Goal: Task Accomplishment & Management: Manage account settings

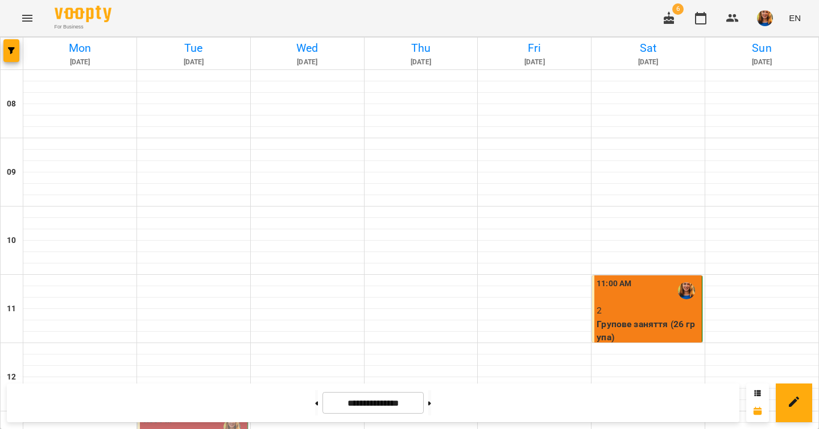
scroll to position [232, 0]
click at [431, 408] on button at bounding box center [429, 402] width 3 height 25
type input "**********"
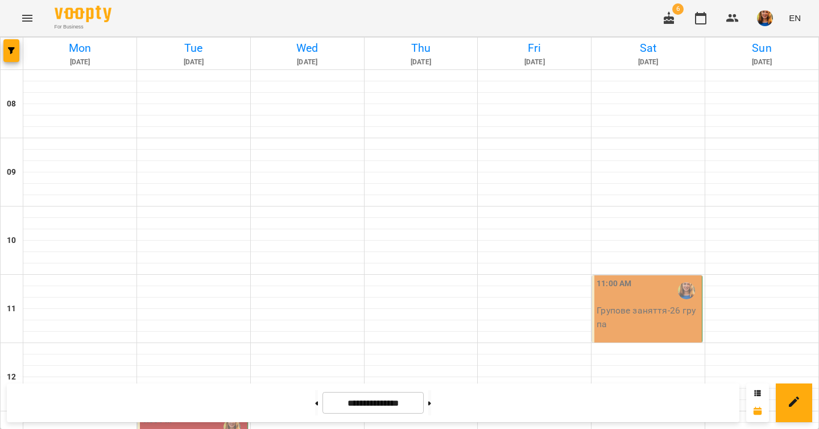
scroll to position [291, 0]
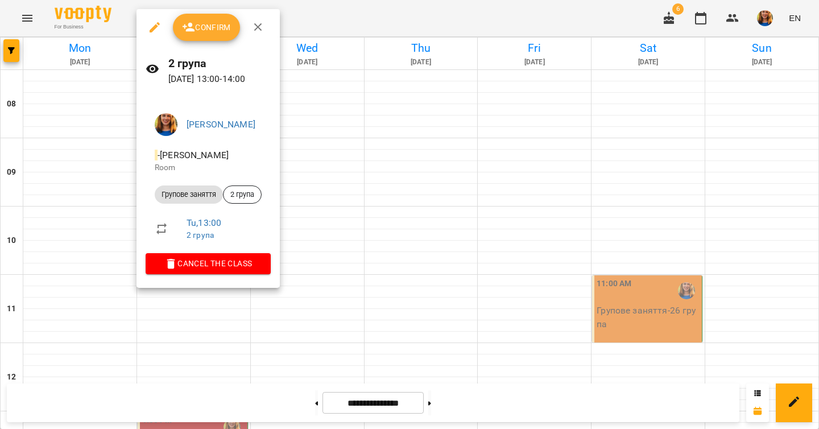
click at [204, 31] on span "Confirm" at bounding box center [206, 27] width 49 height 14
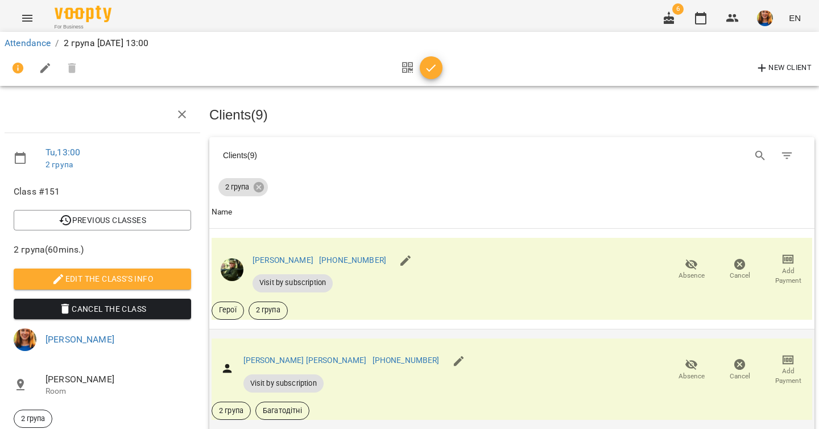
scroll to position [56, 0]
click at [685, 259] on icon "button" at bounding box center [691, 264] width 13 height 11
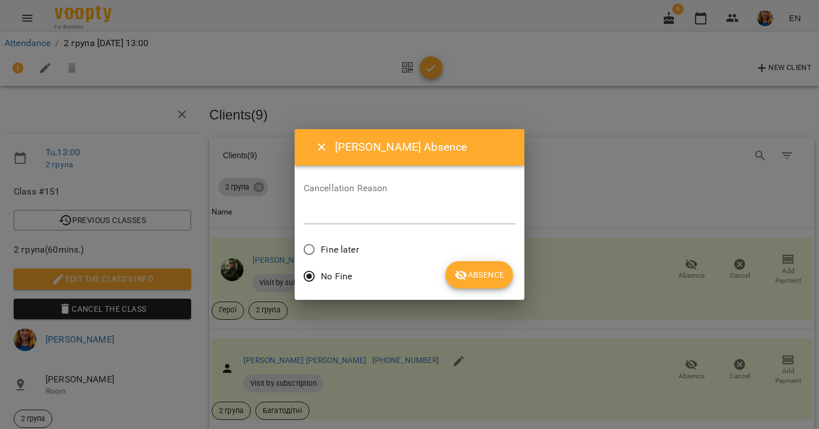
click at [493, 276] on span "Absence" at bounding box center [479, 275] width 49 height 14
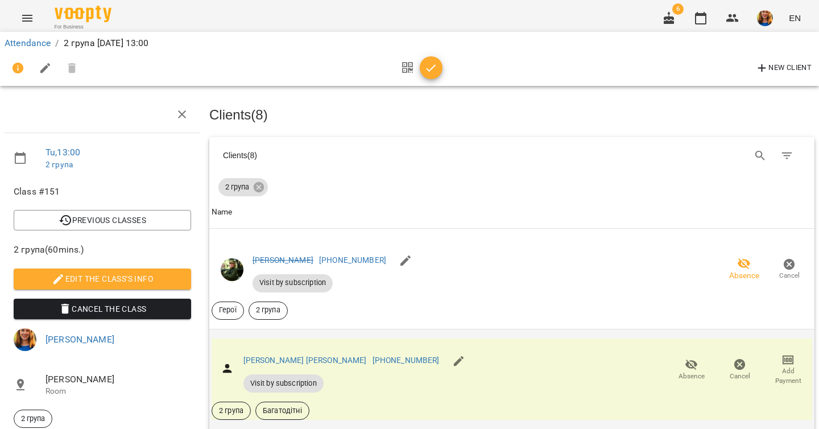
scroll to position [134, 0]
click at [687, 354] on button "Absence" at bounding box center [691, 370] width 48 height 32
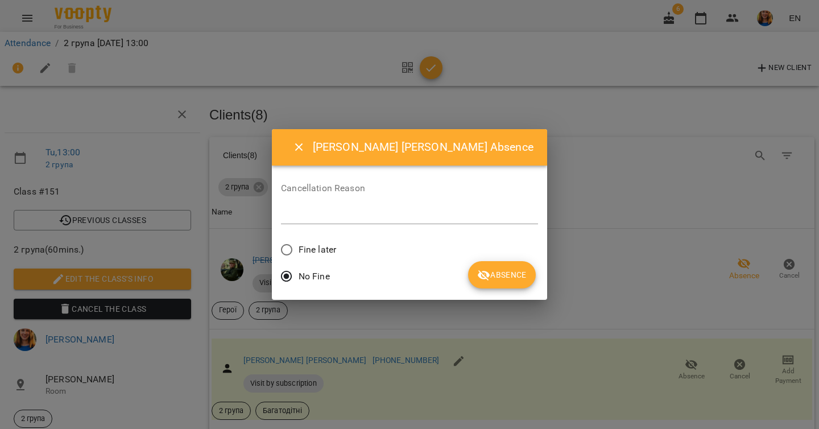
click at [502, 274] on span "Absence" at bounding box center [501, 275] width 49 height 14
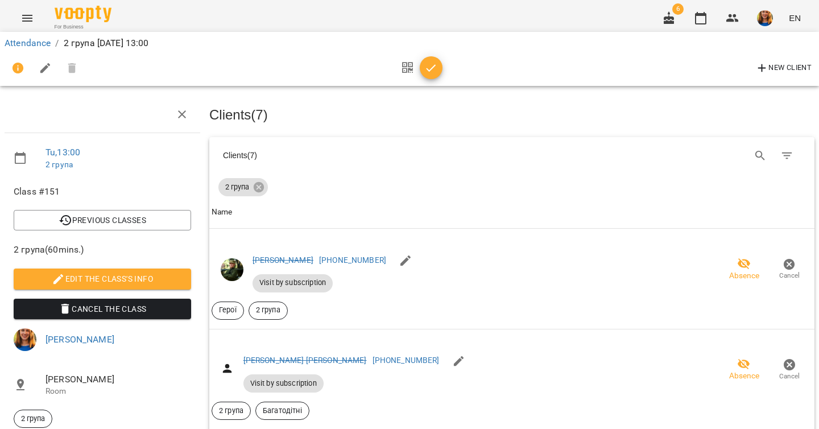
scroll to position [287, 0]
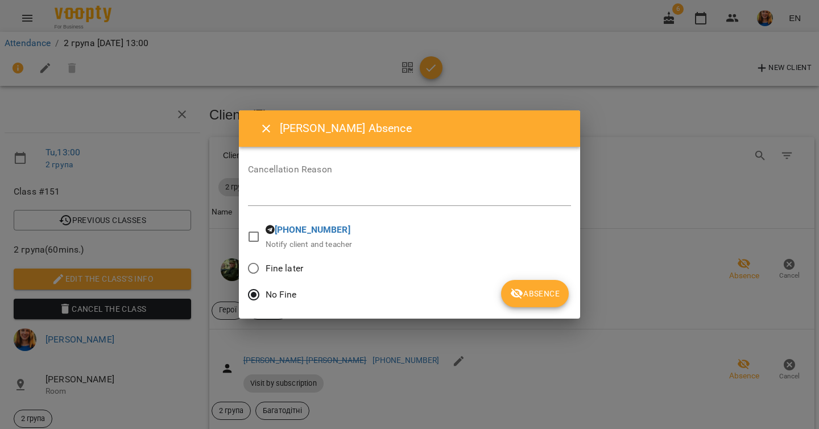
click at [536, 298] on span "Absence" at bounding box center [534, 294] width 49 height 14
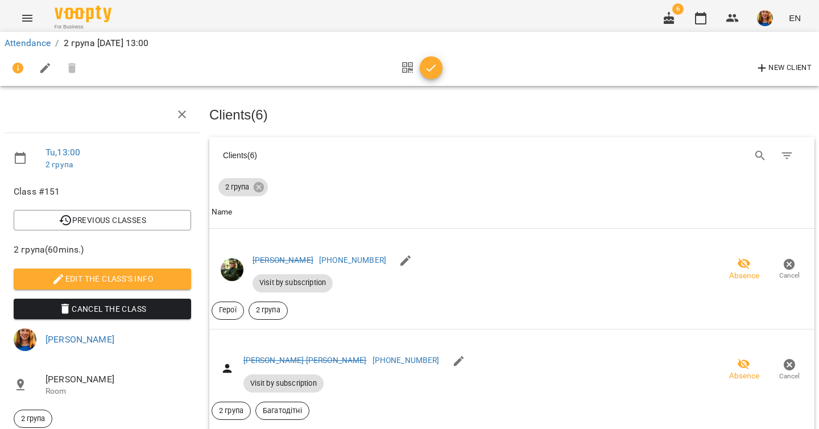
scroll to position [436, 0]
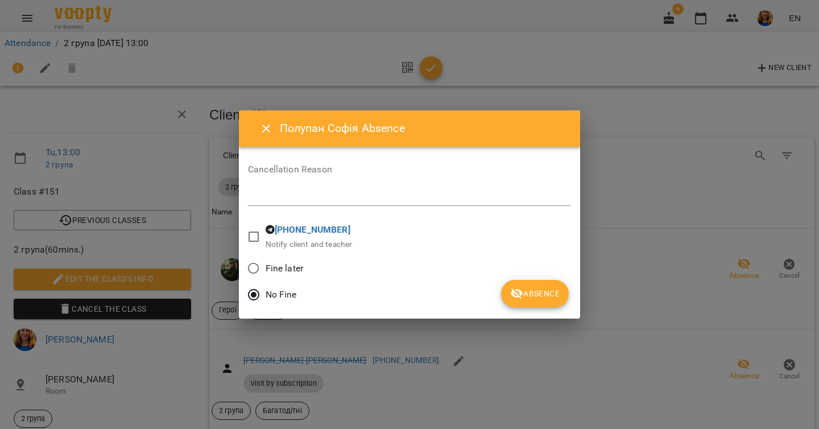
click at [528, 292] on span "Absence" at bounding box center [534, 294] width 49 height 14
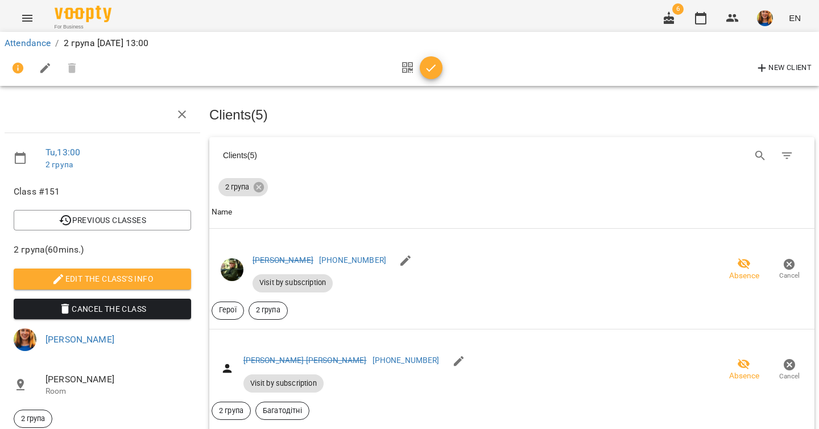
scroll to position [754, 0]
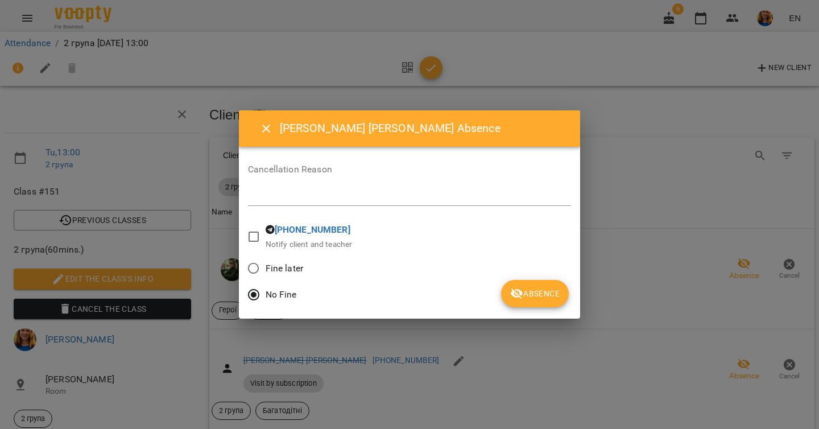
click at [531, 292] on span "Absence" at bounding box center [534, 294] width 49 height 14
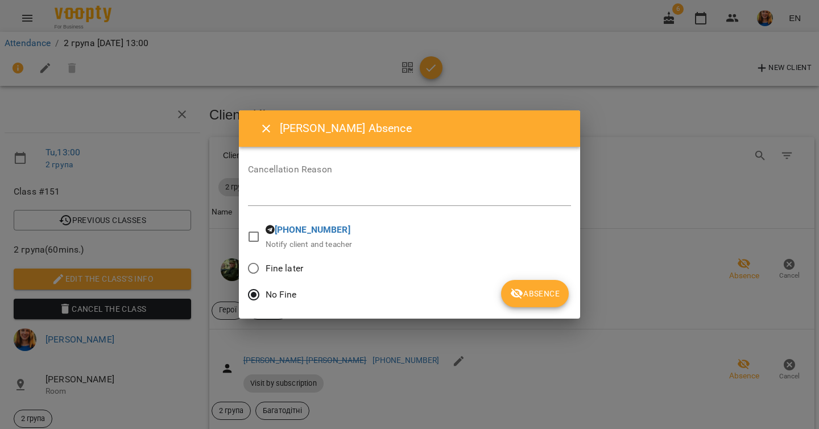
click at [556, 299] on span "Absence" at bounding box center [534, 294] width 49 height 14
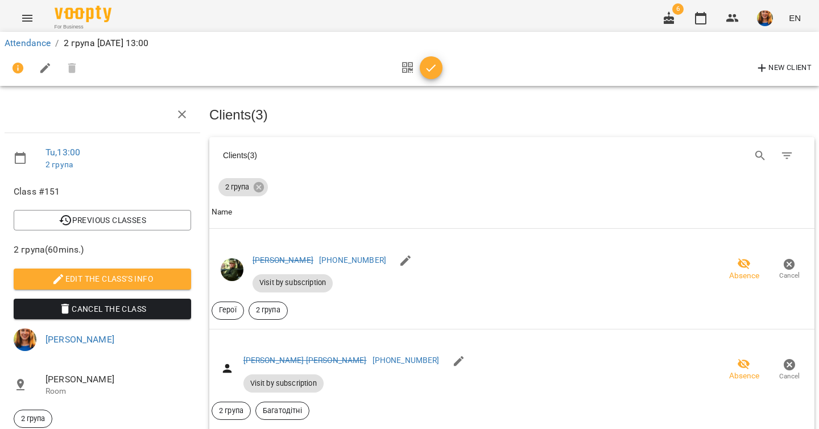
click at [431, 73] on icon "button" at bounding box center [431, 68] width 14 height 14
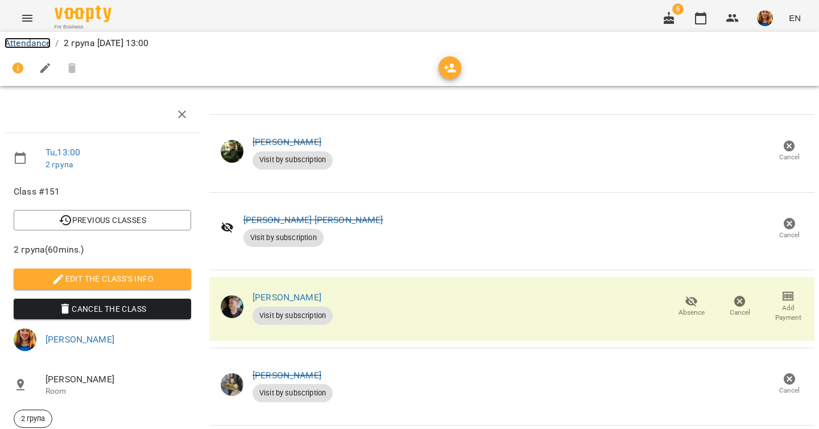
click at [38, 43] on link "Attendance" at bounding box center [28, 43] width 46 height 11
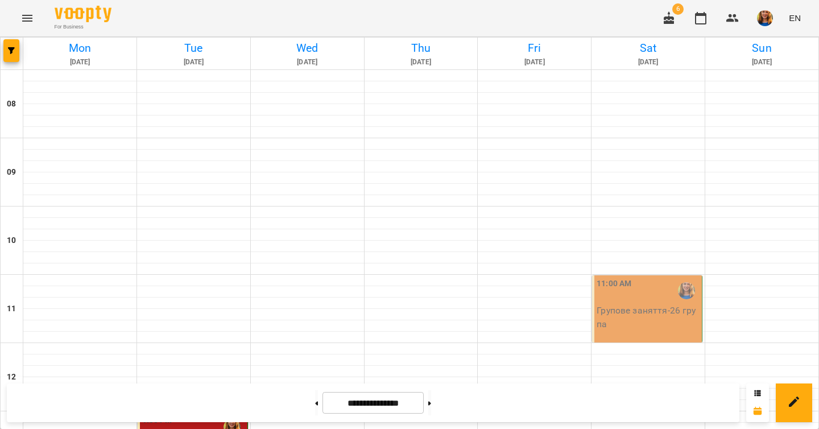
scroll to position [479, 0]
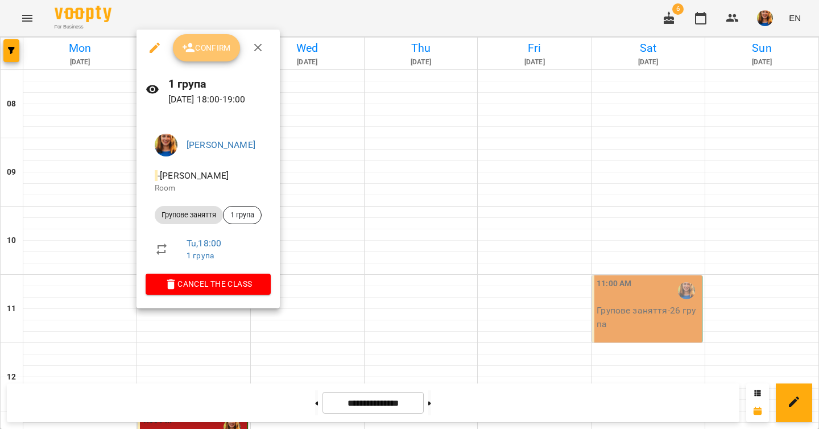
click at [225, 52] on span "Confirm" at bounding box center [206, 48] width 49 height 14
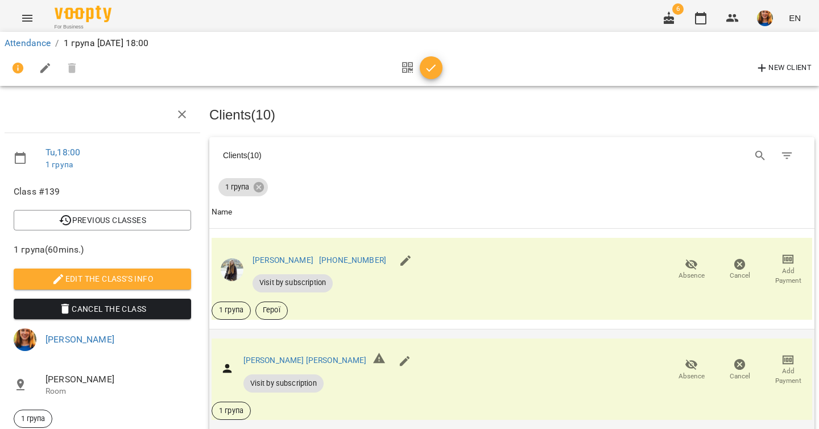
scroll to position [100, 0]
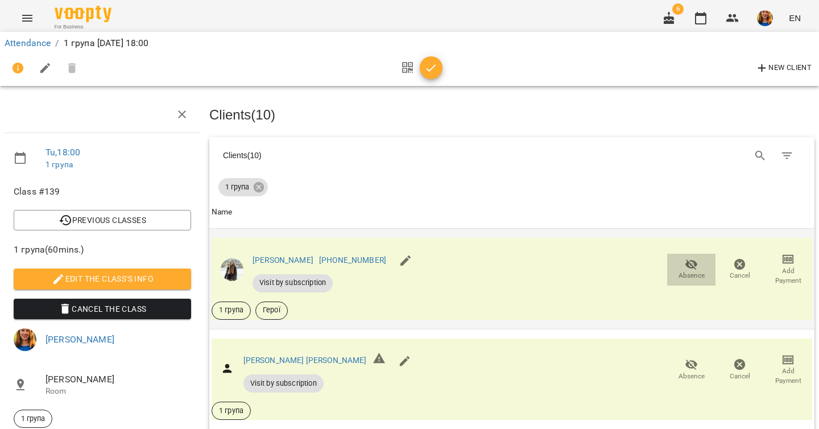
click at [685, 258] on icon "button" at bounding box center [692, 265] width 14 height 14
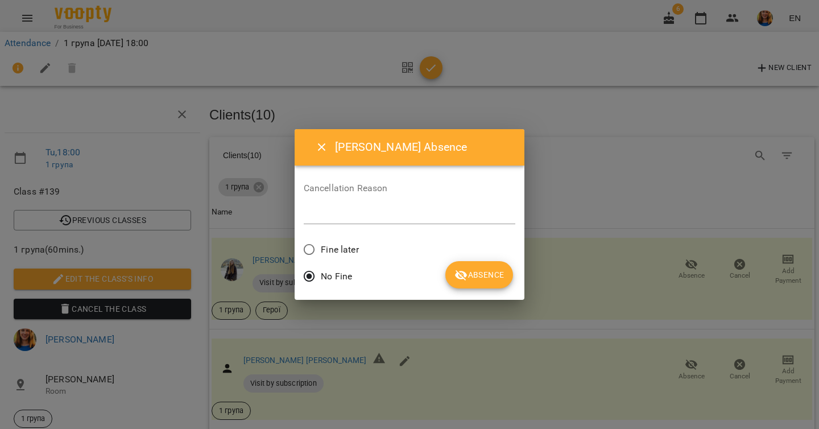
click at [505, 277] on button "Absence" at bounding box center [479, 274] width 68 height 27
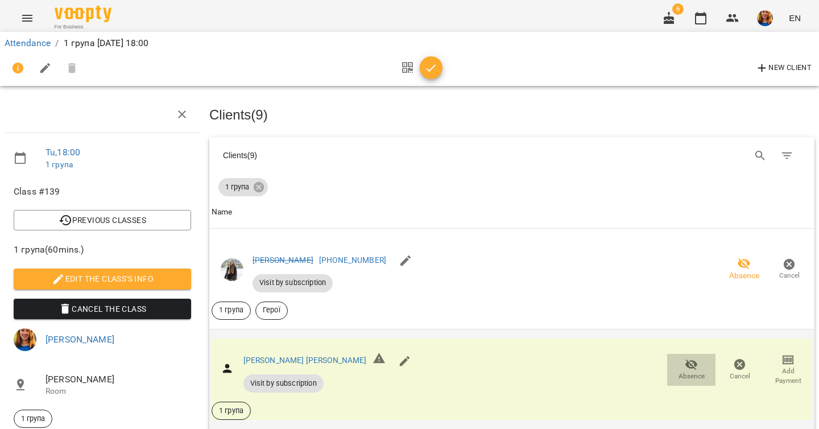
click at [683, 371] on span "Absence" at bounding box center [692, 376] width 26 height 10
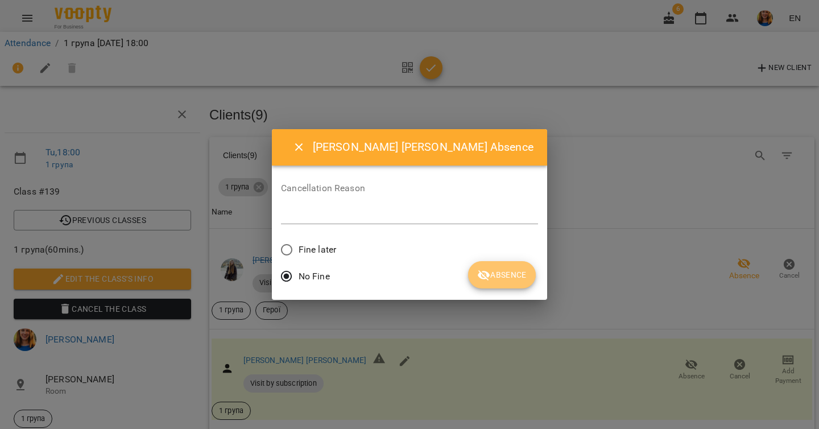
click at [493, 277] on span "Absence" at bounding box center [501, 275] width 49 height 14
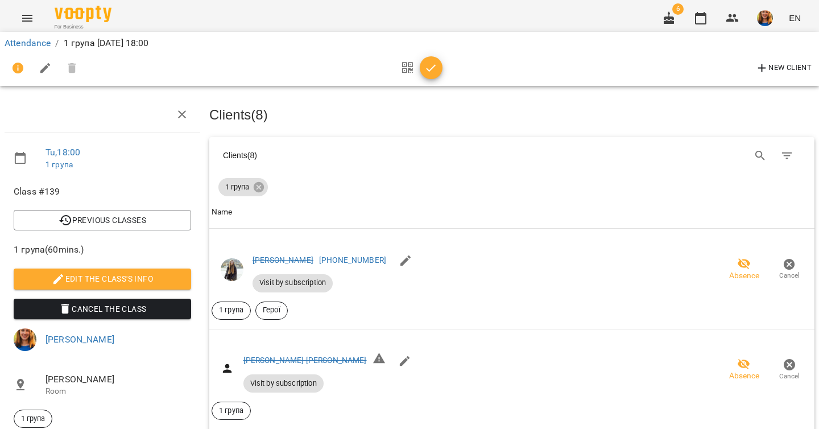
scroll to position [176, 0]
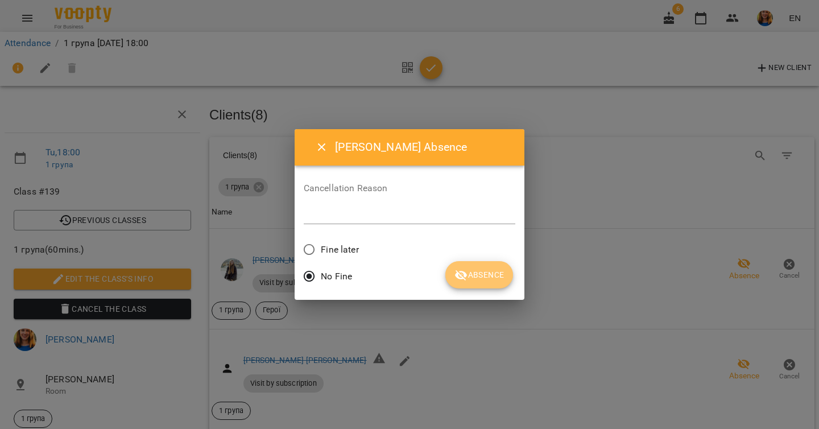
click at [502, 278] on span "Absence" at bounding box center [479, 275] width 49 height 14
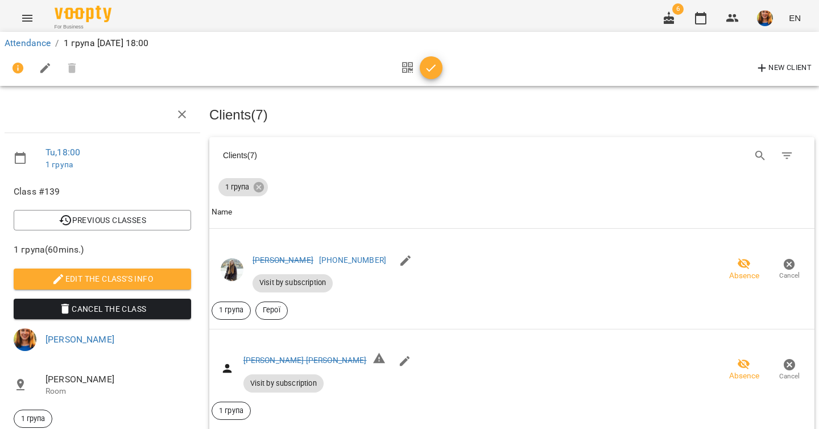
scroll to position [254, 0]
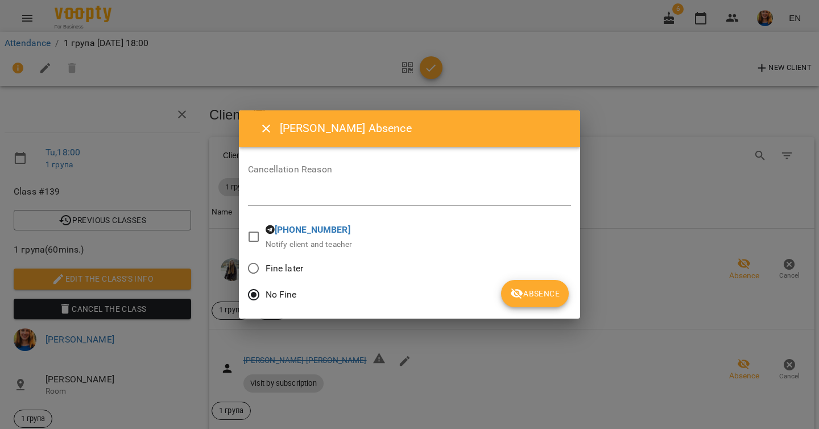
click at [560, 296] on button "Absence" at bounding box center [535, 293] width 68 height 27
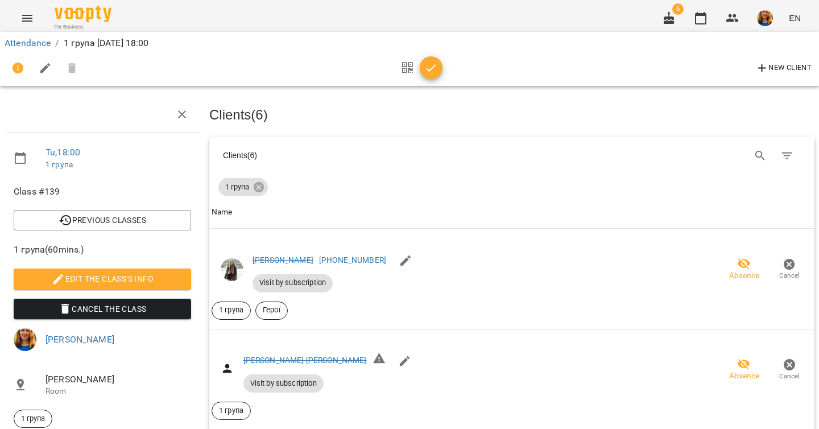
scroll to position [449, 0]
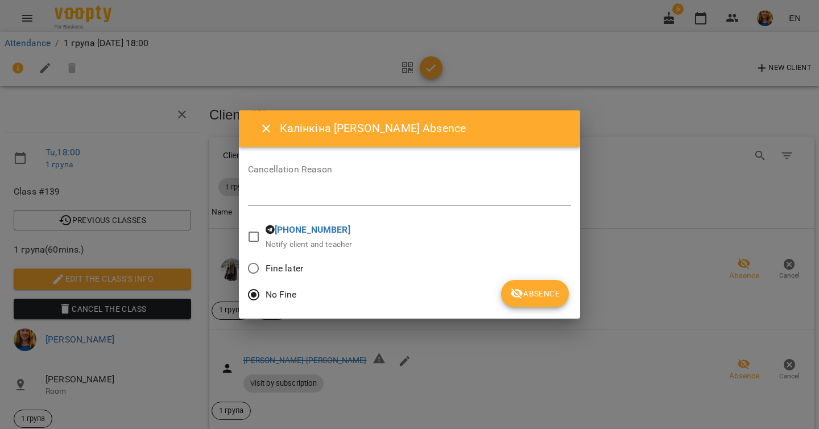
click at [554, 295] on span "Absence" at bounding box center [534, 294] width 49 height 14
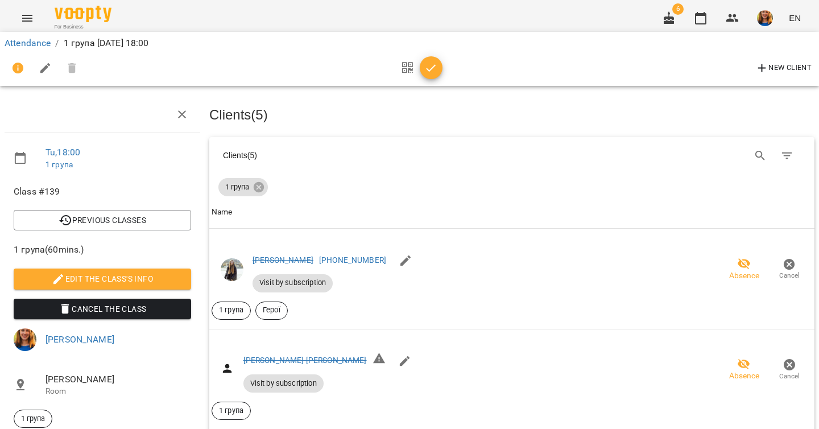
scroll to position [724, 0]
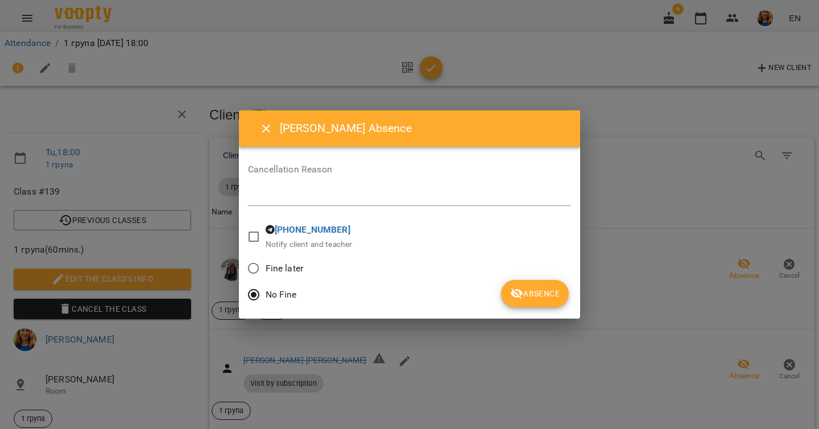
click at [538, 288] on span "Absence" at bounding box center [534, 294] width 49 height 14
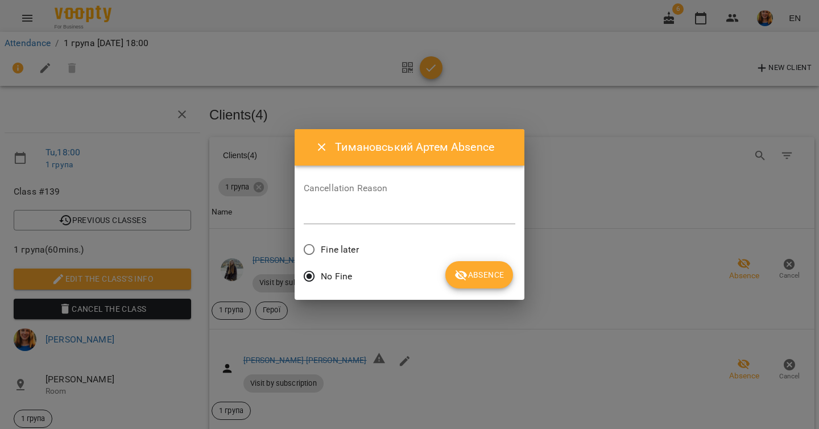
click at [476, 276] on span "Absence" at bounding box center [479, 275] width 49 height 14
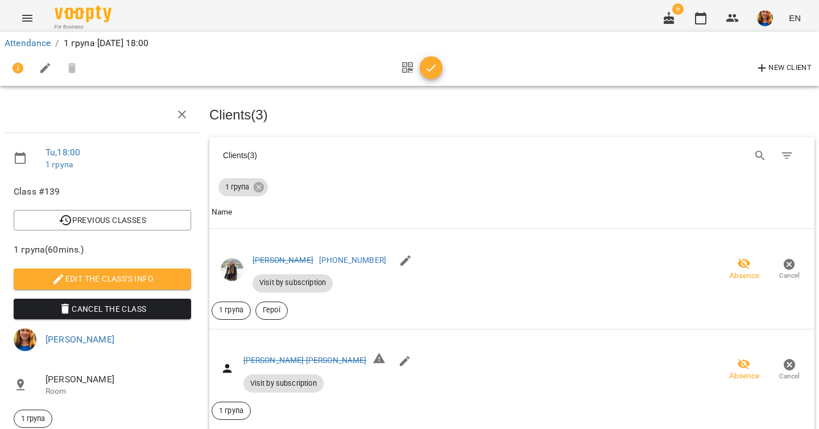
scroll to position [855, 0]
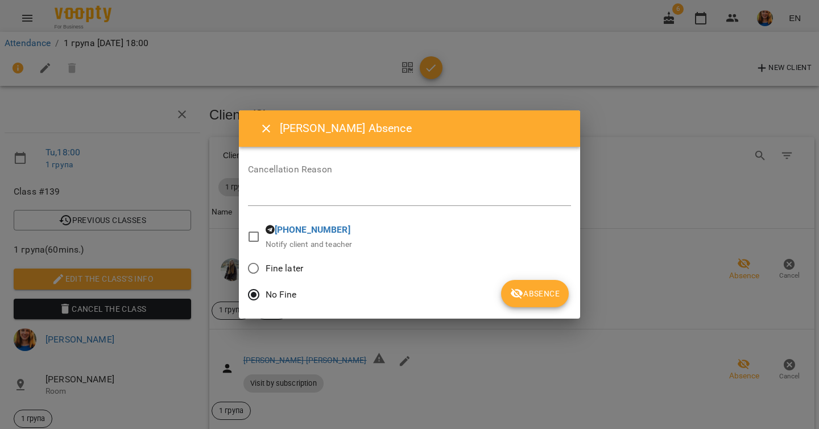
click at [515, 295] on icon "submit" at bounding box center [517, 294] width 14 height 14
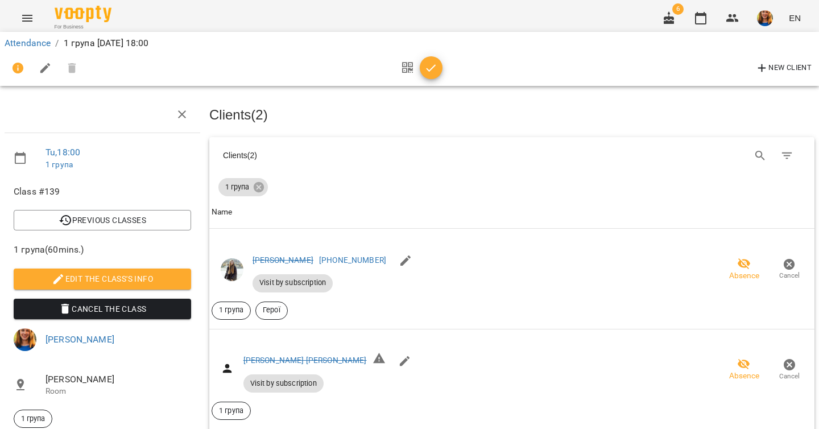
click at [430, 70] on icon "button" at bounding box center [432, 67] width 10 height 7
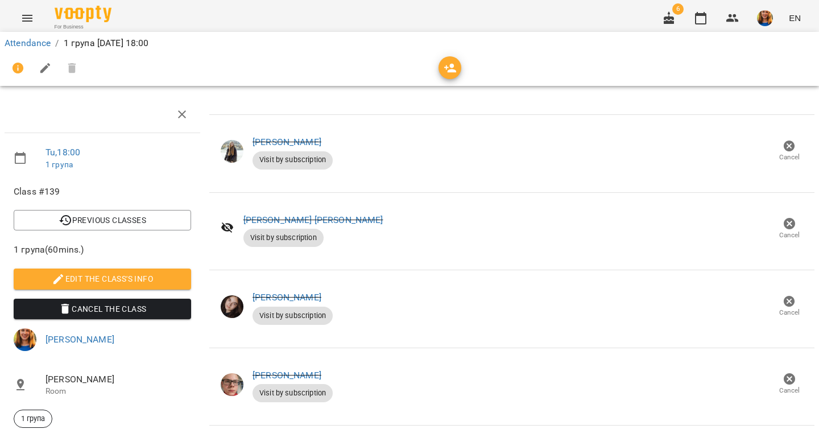
scroll to position [485, 0]
click at [18, 47] on link "Attendance" at bounding box center [28, 43] width 46 height 11
